Goal: Obtain resource: Download file/media

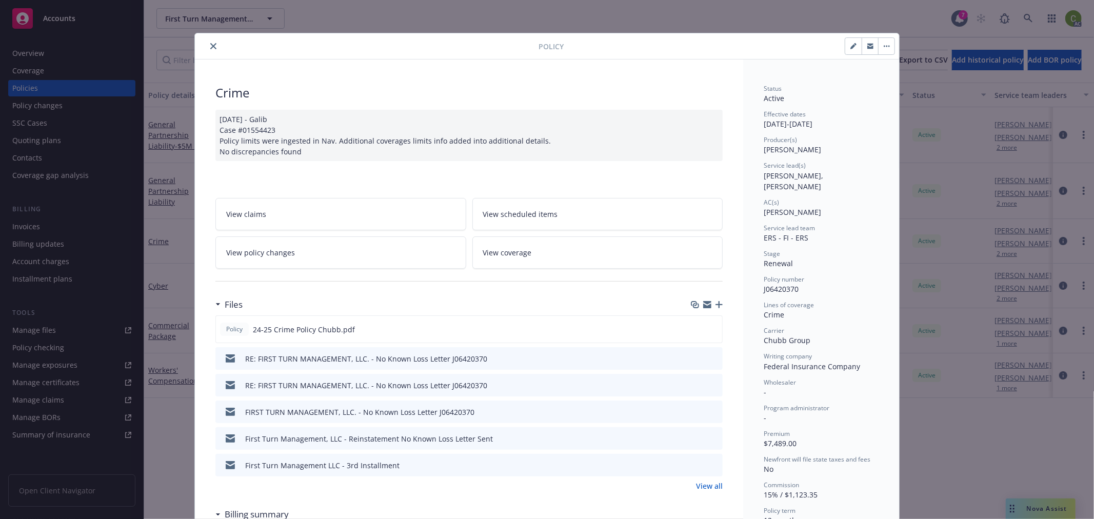
click at [210, 47] on icon "close" at bounding box center [213, 46] width 6 height 6
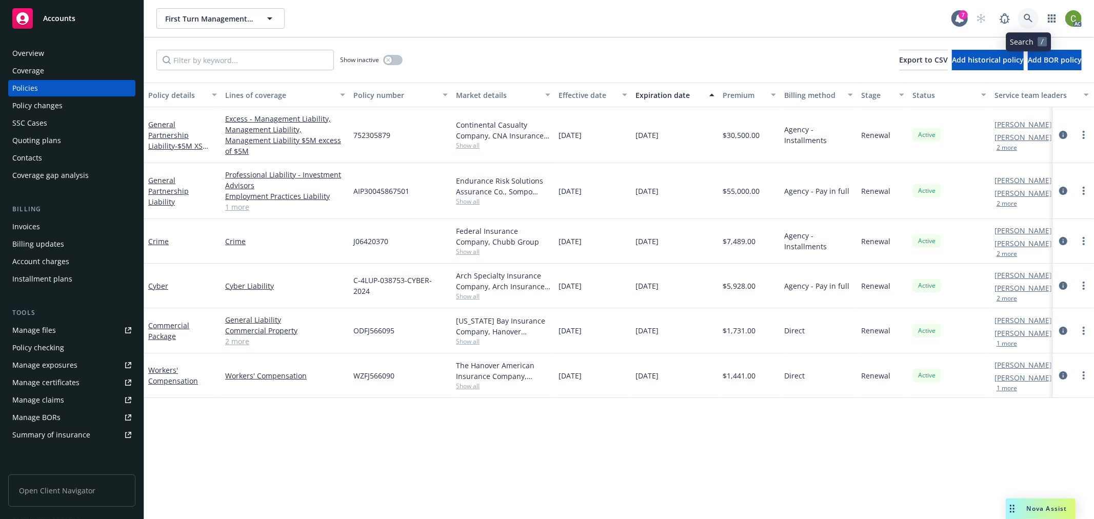
drag, startPoint x: 1032, startPoint y: 18, endPoint x: 1023, endPoint y: 44, distance: 27.6
click at [1032, 17] on icon at bounding box center [1027, 18] width 9 height 9
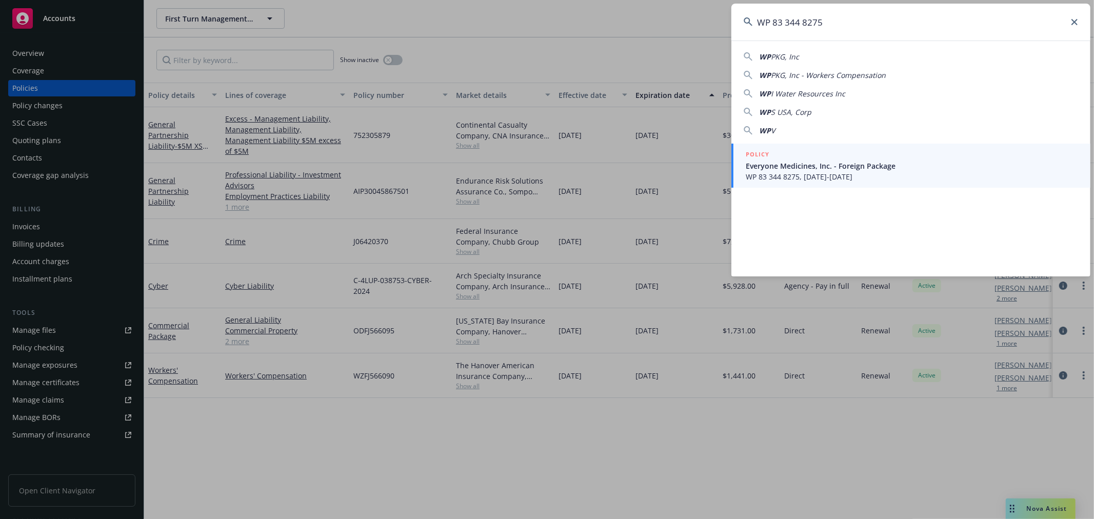
type input "WP 83 344 8275"
click at [865, 167] on span "Everyone Medicines, Inc. - Foreign Package" at bounding box center [912, 165] width 332 height 11
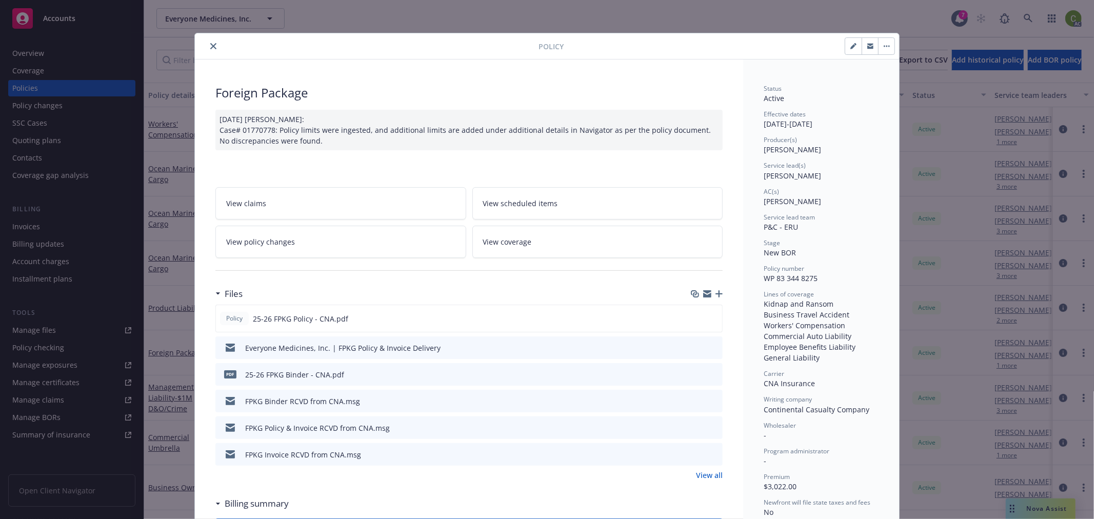
click at [706, 477] on link "View all" at bounding box center [709, 475] width 27 height 11
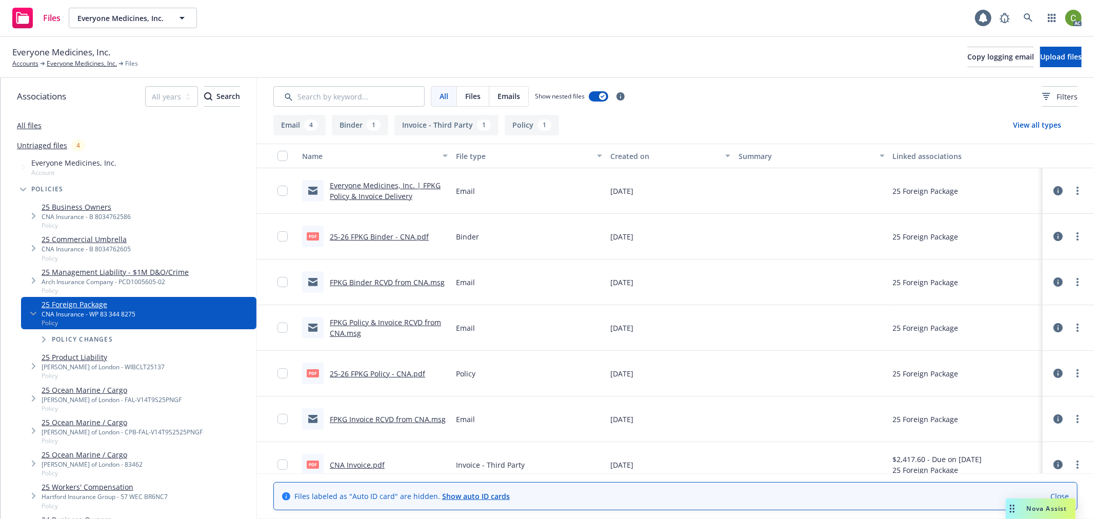
scroll to position [14, 0]
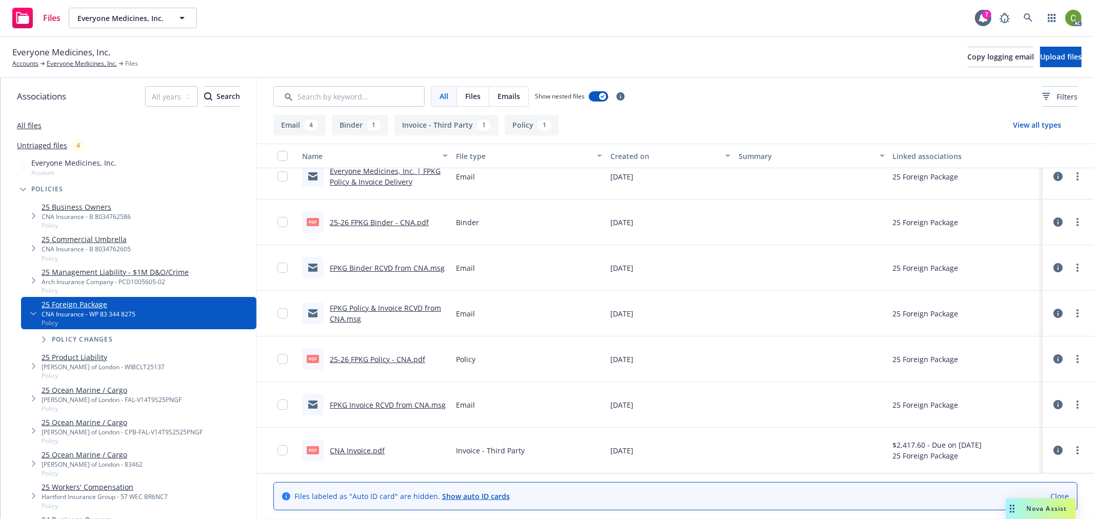
click at [354, 448] on link "CNA Invoice.pdf" at bounding box center [357, 451] width 55 height 10
click at [1027, 18] on icon at bounding box center [1027, 17] width 9 height 9
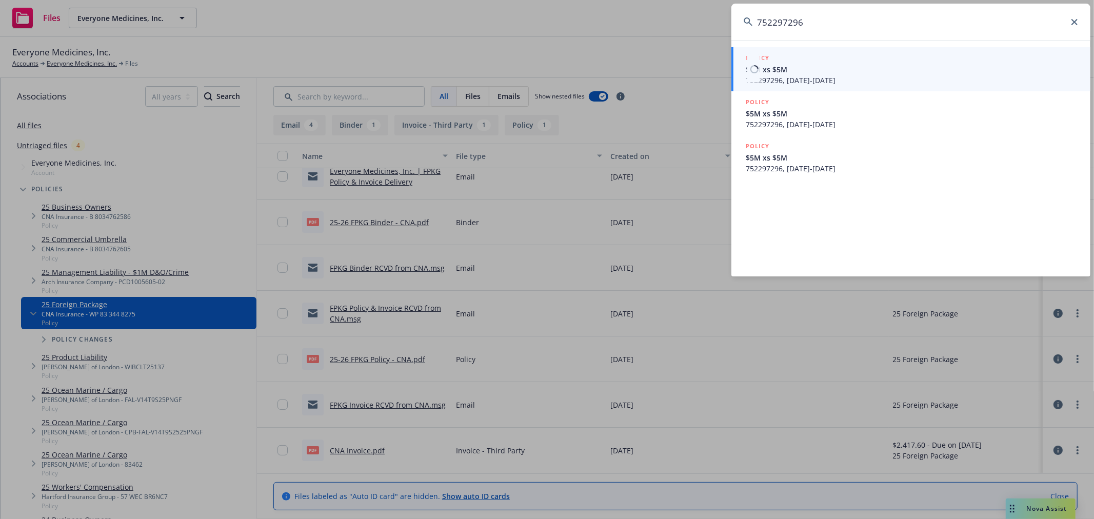
type input "752297296"
click at [862, 78] on span "752297296, 09/01/2025-09/01/2026" at bounding box center [912, 80] width 332 height 11
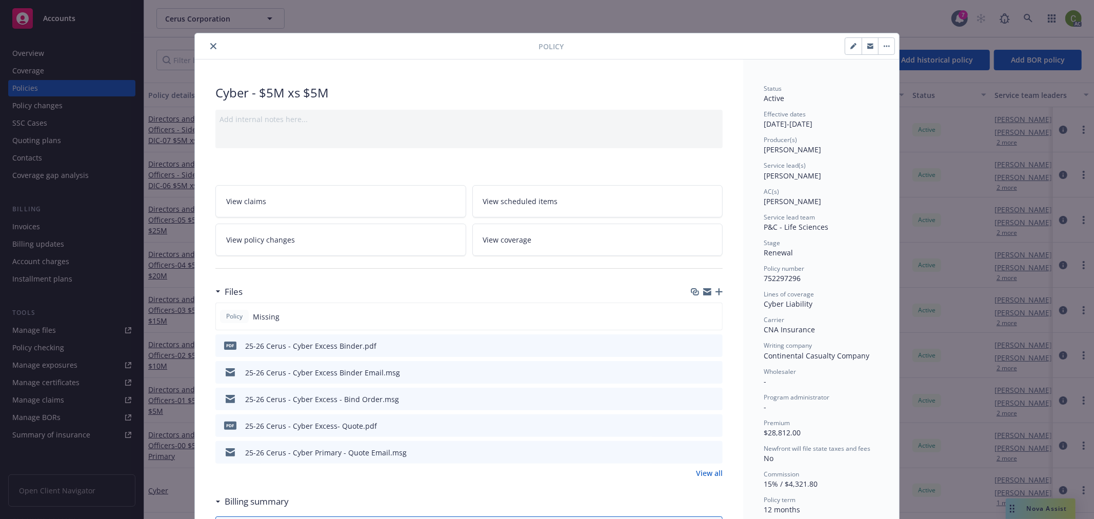
click at [710, 345] on icon "preview file" at bounding box center [712, 344] width 9 height 7
drag, startPoint x: 211, startPoint y: 45, endPoint x: 409, endPoint y: 45, distance: 197.9
click at [211, 43] on icon "close" at bounding box center [213, 46] width 6 height 6
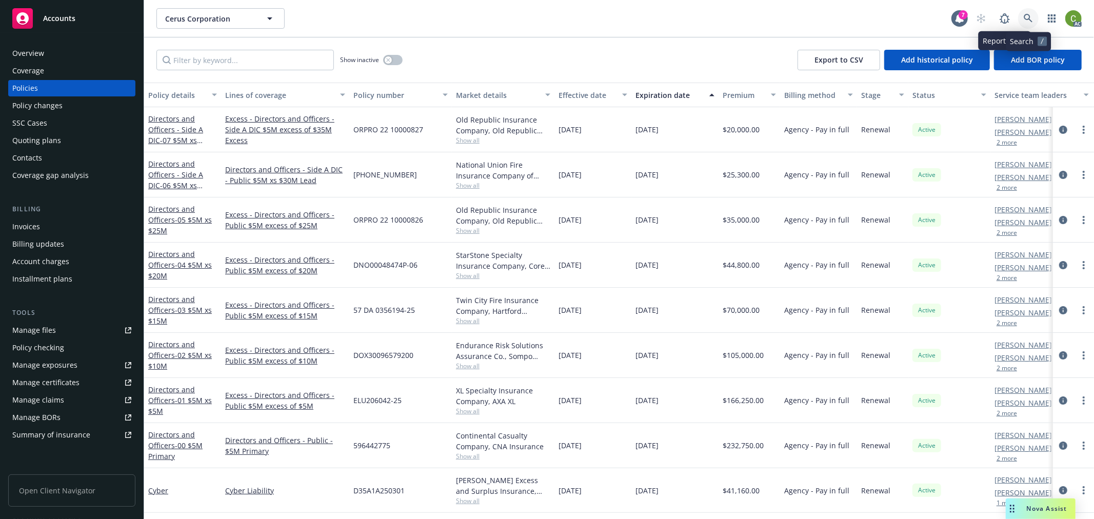
click at [1026, 17] on icon at bounding box center [1027, 18] width 9 height 9
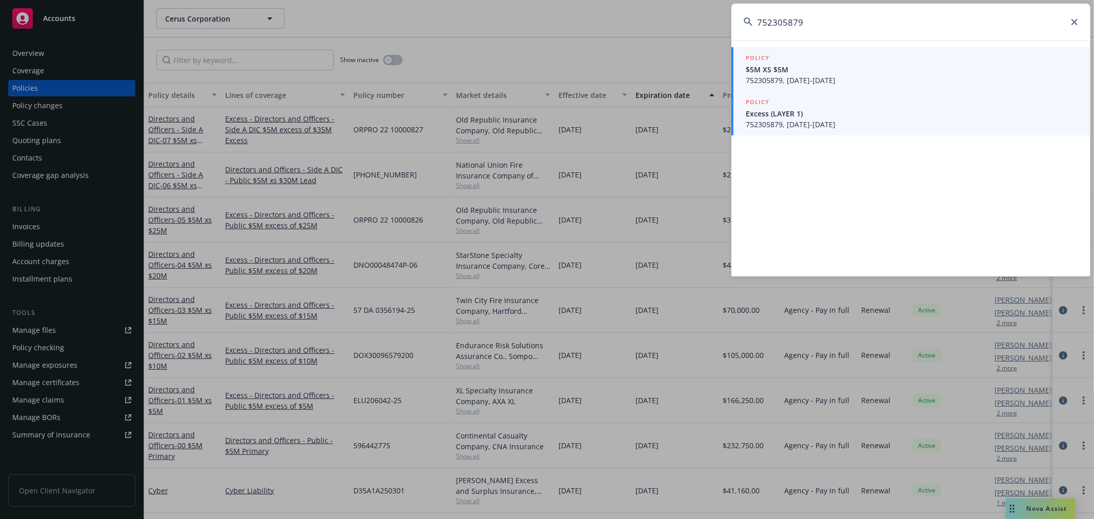
type input "752305879"
click at [879, 68] on span "$5M XS $5M" at bounding box center [912, 69] width 332 height 11
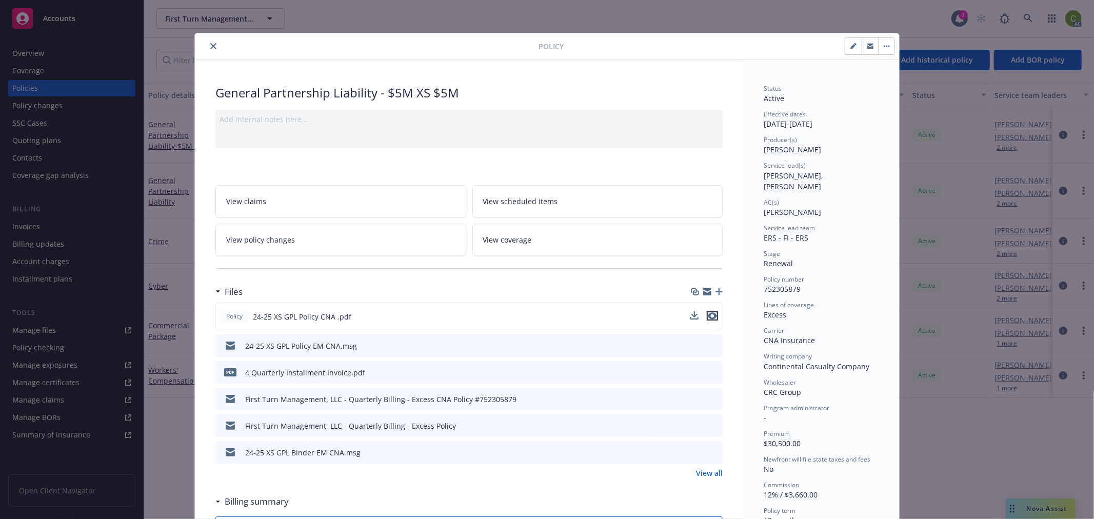
click at [708, 316] on icon "preview file" at bounding box center [712, 315] width 9 height 7
click at [711, 371] on icon "preview file" at bounding box center [712, 371] width 9 height 7
